Goal: Task Accomplishment & Management: Manage account settings

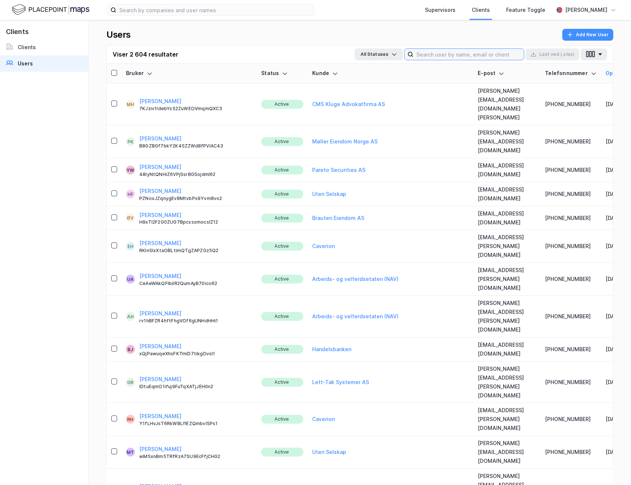
click at [428, 54] on input at bounding box center [468, 54] width 110 height 11
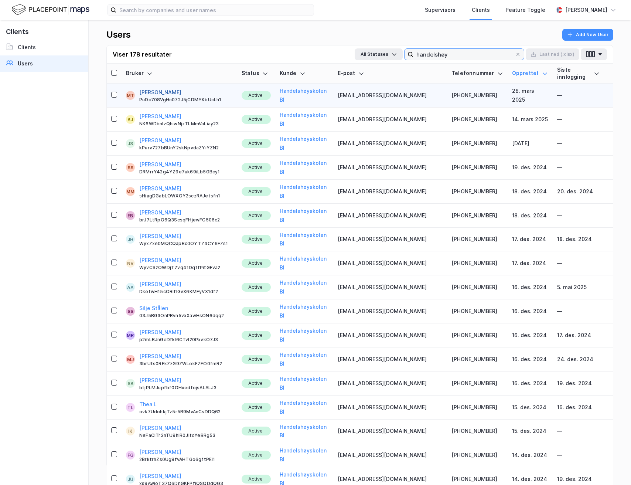
type input "handelshøy"
click at [148, 88] on button "[PERSON_NAME]" at bounding box center [160, 92] width 42 height 9
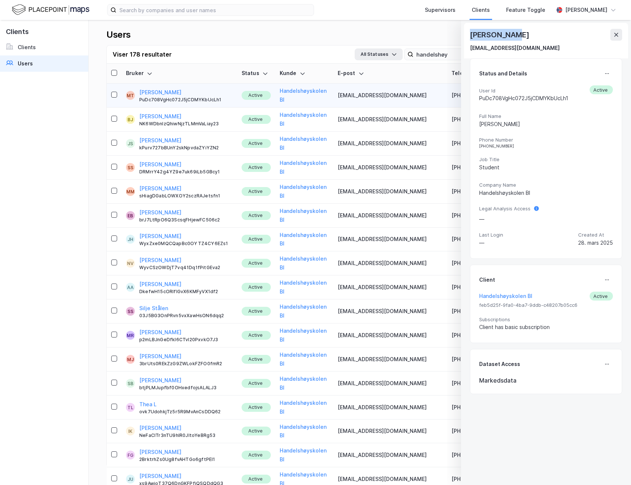
drag, startPoint x: 468, startPoint y: 37, endPoint x: 517, endPoint y: 35, distance: 48.4
click at [517, 35] on div "[PERSON_NAME] [EMAIL_ADDRESS][DOMAIN_NAME]" at bounding box center [546, 40] width 164 height 35
copy div "[PERSON_NAME]"
click at [614, 36] on icon at bounding box center [616, 35] width 6 height 6
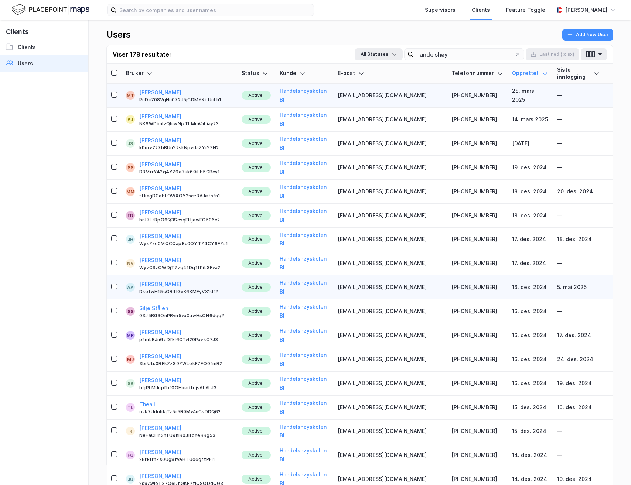
drag, startPoint x: 137, startPoint y: 254, endPoint x: 186, endPoint y: 254, distance: 49.1
click at [186, 280] on div "AA [PERSON_NAME] DkefwH15cORIflGvX6KMFyVX1df2" at bounding box center [179, 287] width 107 height 15
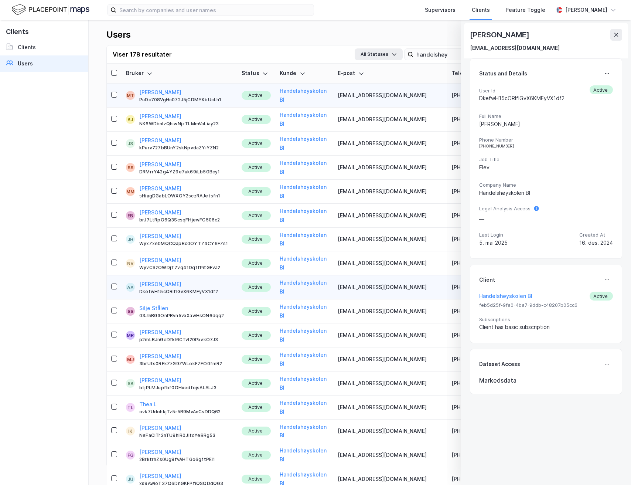
drag, startPoint x: 613, startPoint y: 33, endPoint x: 626, endPoint y: 31, distance: 12.6
click at [613, 33] on icon at bounding box center [616, 35] width 6 height 6
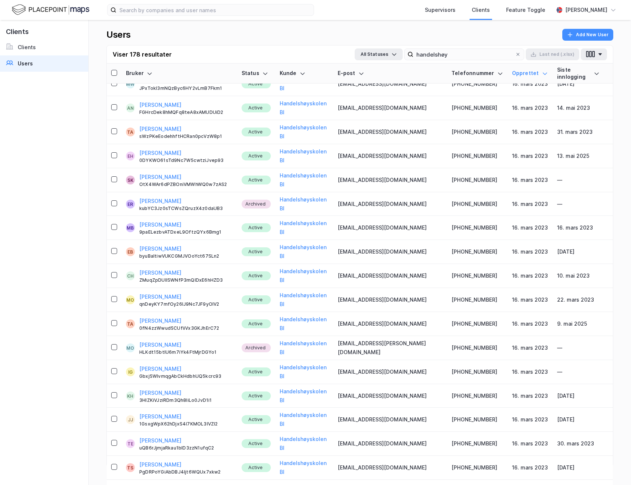
scroll to position [3279, 0]
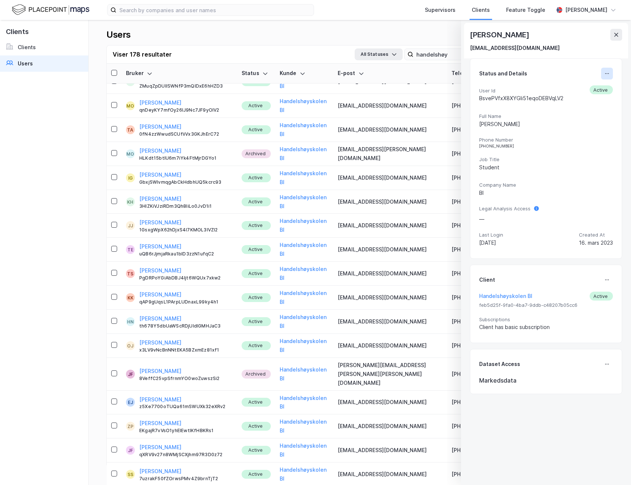
click at [604, 75] on icon at bounding box center [607, 74] width 6 height 6
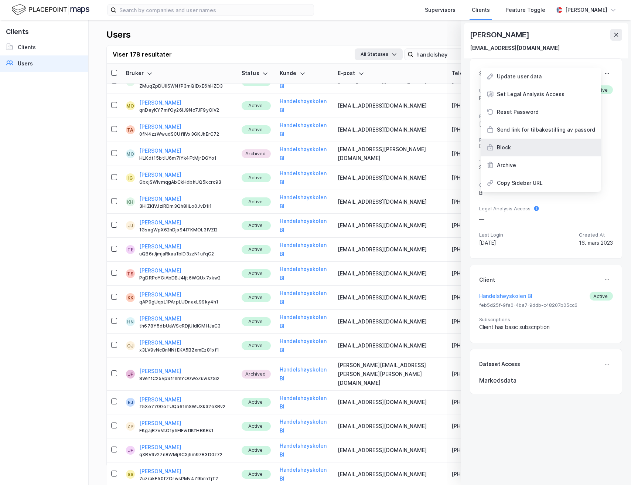
click at [525, 152] on div "Block" at bounding box center [541, 148] width 120 height 18
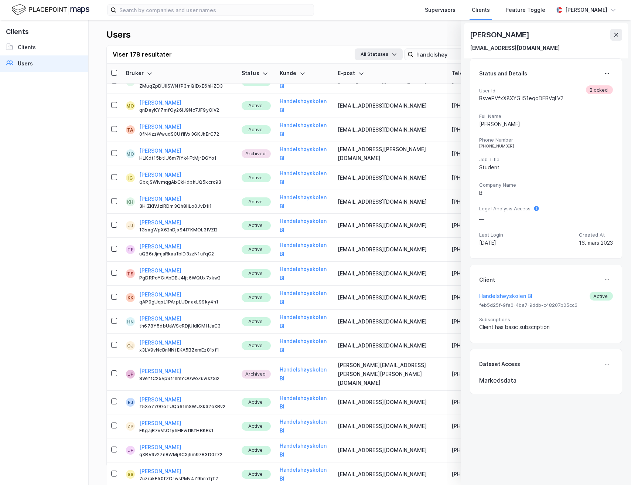
click at [615, 35] on icon at bounding box center [616, 35] width 6 height 6
